Goal: Navigation & Orientation: Find specific page/section

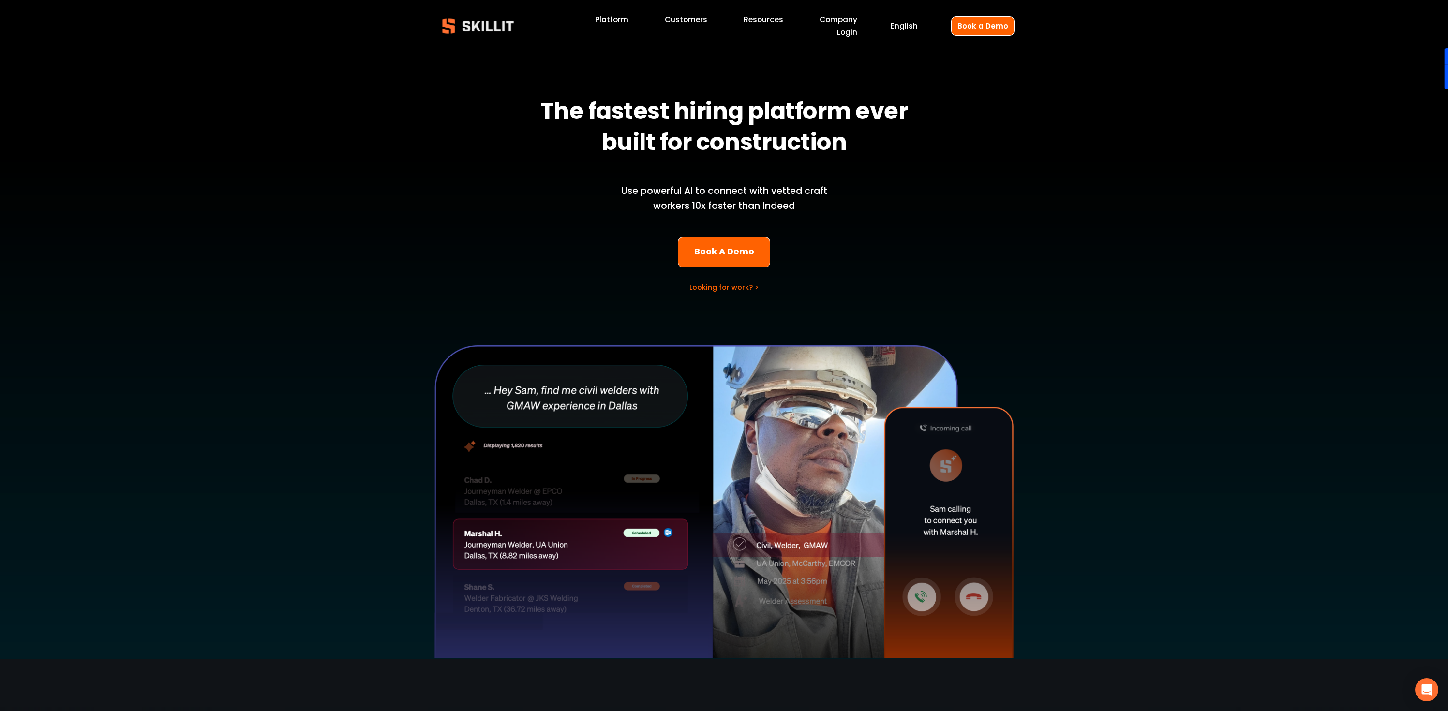
click at [625, 21] on link "Platform" at bounding box center [611, 19] width 33 height 13
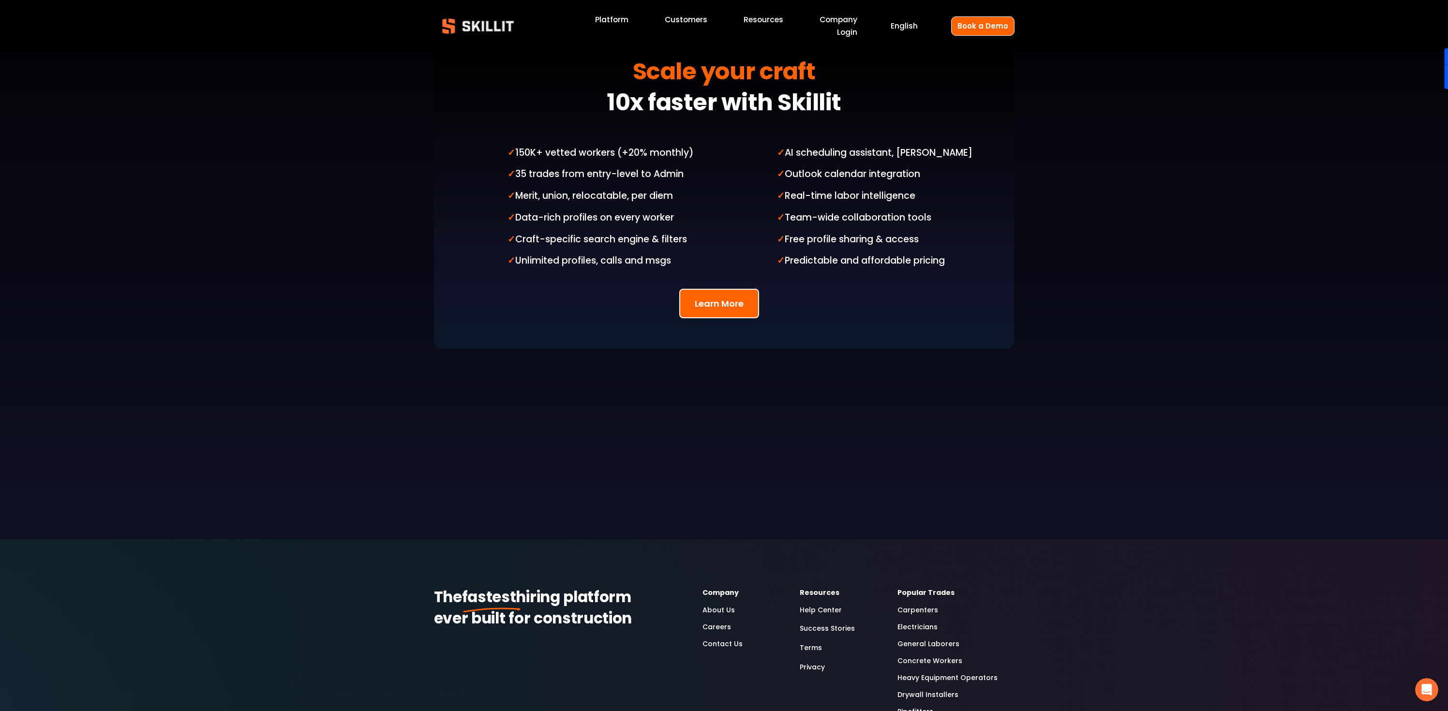
scroll to position [2713, 0]
click at [831, 603] on link "Help Center" at bounding box center [821, 608] width 42 height 11
